Goal: Task Accomplishment & Management: Use online tool/utility

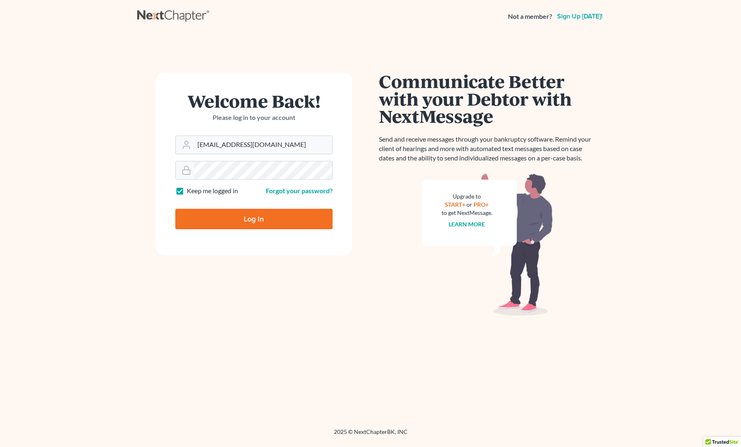
click at [251, 220] on input "Log In" at bounding box center [253, 219] width 157 height 20
type input "Thinking..."
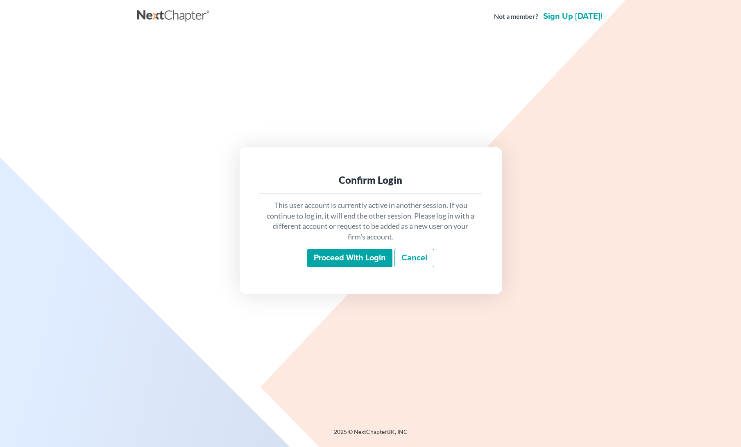
click at [352, 265] on input "Proceed with login" at bounding box center [349, 258] width 85 height 19
